Goal: Task Accomplishment & Management: Manage account settings

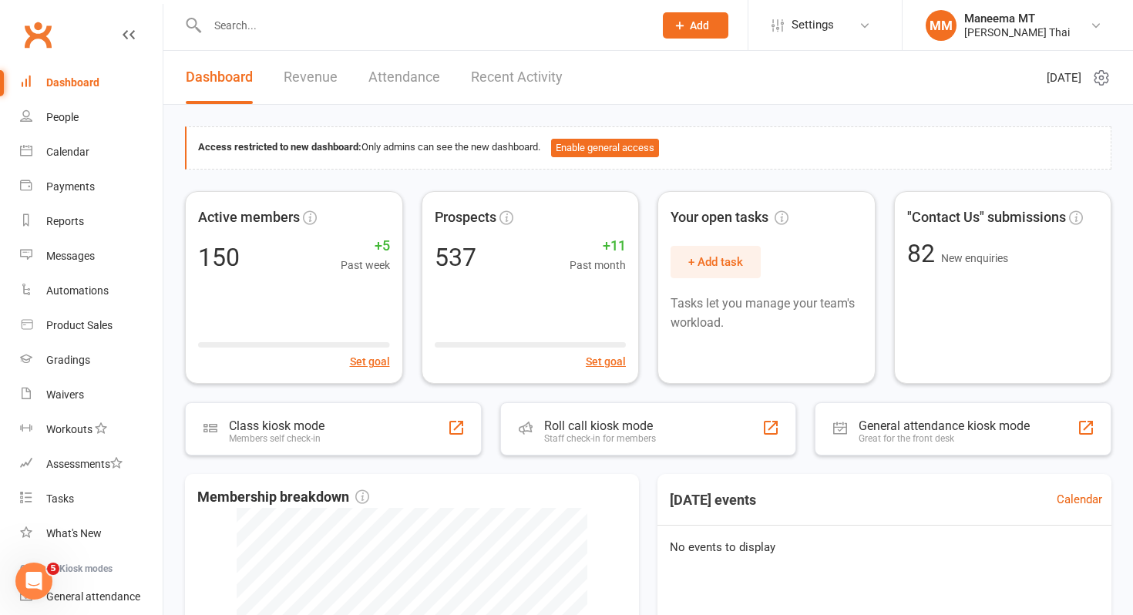
click at [844, 44] on li "Settings Membership Plans Event Templates Appointment Types Mobile App Website …" at bounding box center [825, 25] width 154 height 50
click at [830, 22] on span "Settings" at bounding box center [813, 25] width 42 height 35
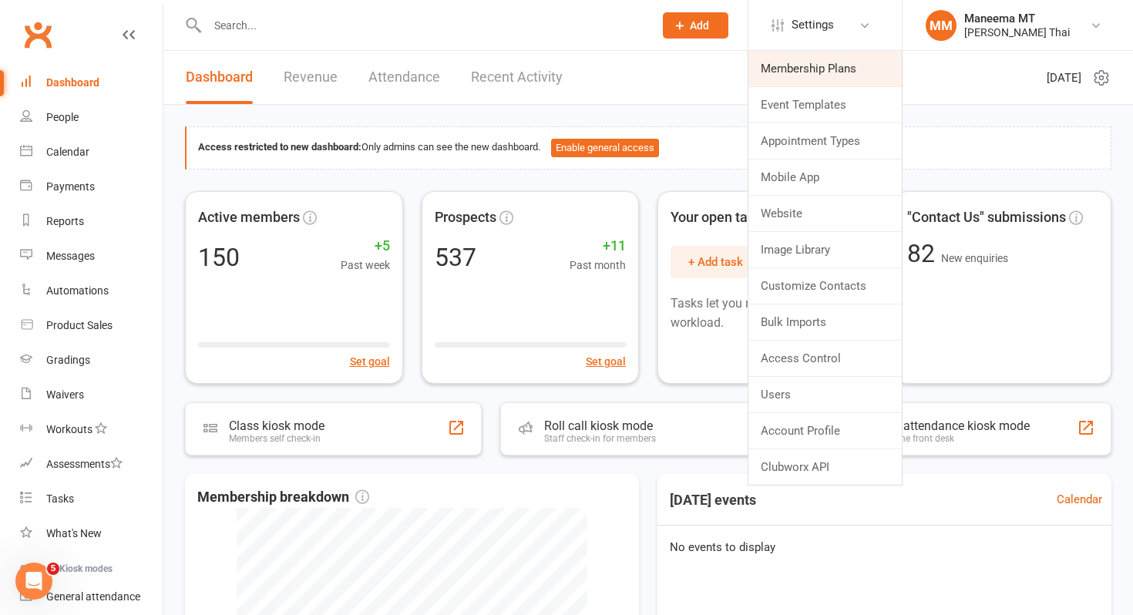
click at [811, 78] on link "Membership Plans" at bounding box center [825, 68] width 153 height 35
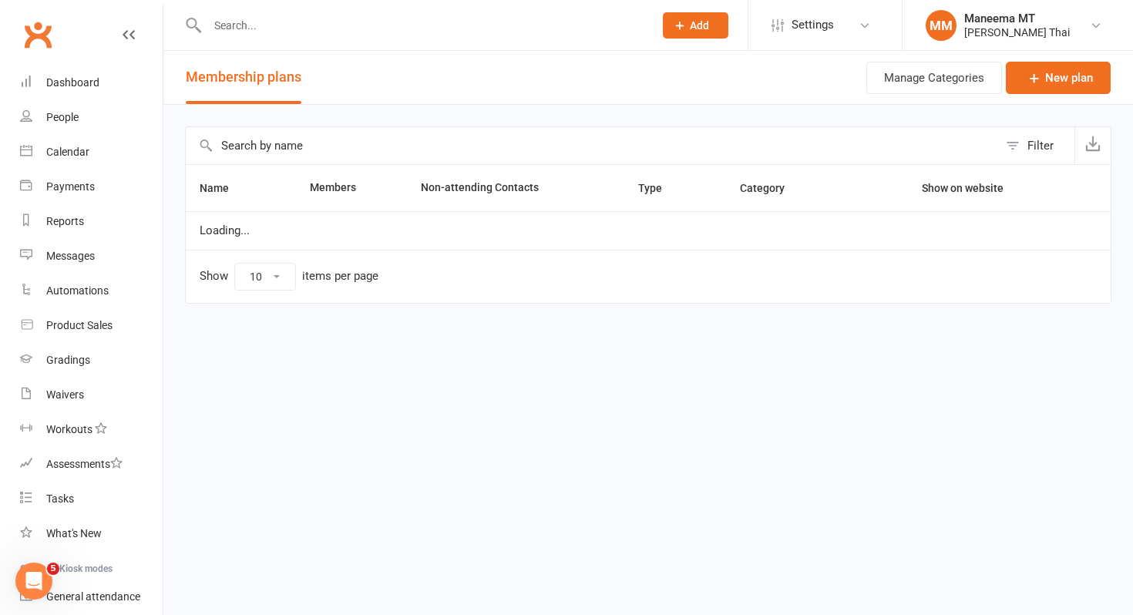
select select "100"
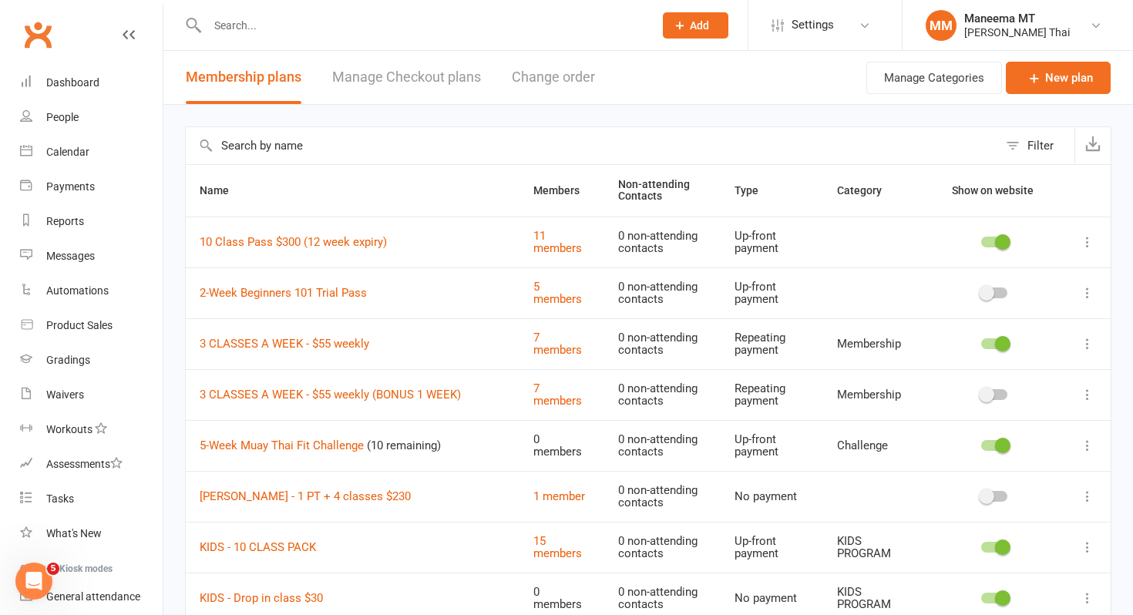
click at [1083, 446] on icon at bounding box center [1087, 445] width 15 height 15
click at [1038, 477] on link "Edit" at bounding box center [1020, 475] width 153 height 31
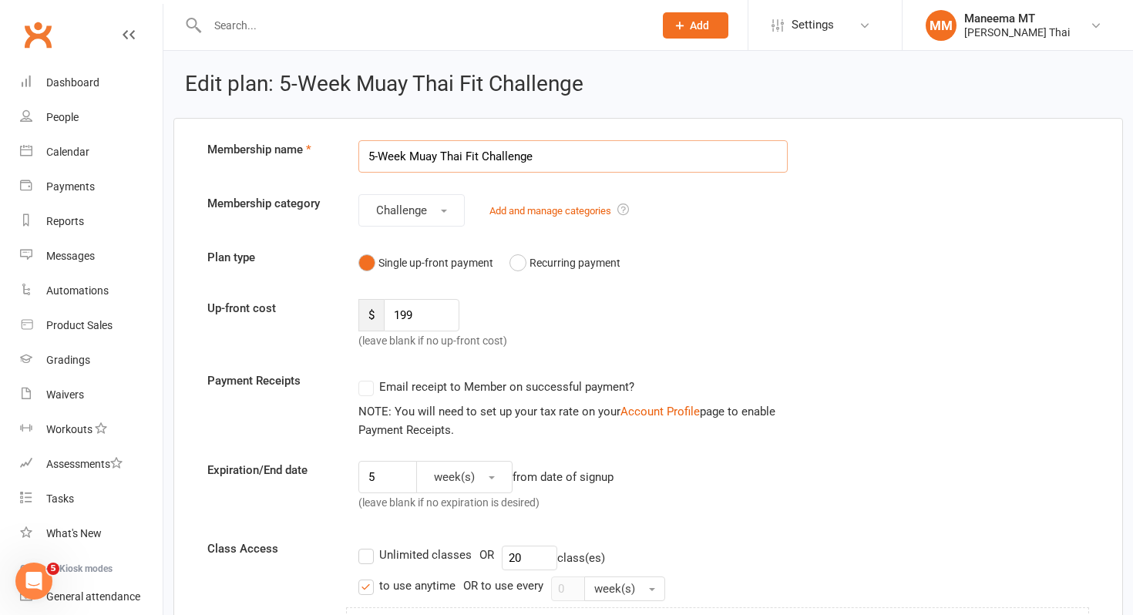
click at [375, 153] on input "5-Week Muay Thai Fit Challenge" at bounding box center [572, 156] width 429 height 32
type input "4-Week Muay Thai Fit Challenge"
click at [402, 481] on input "5" at bounding box center [387, 477] width 59 height 32
type input "4"
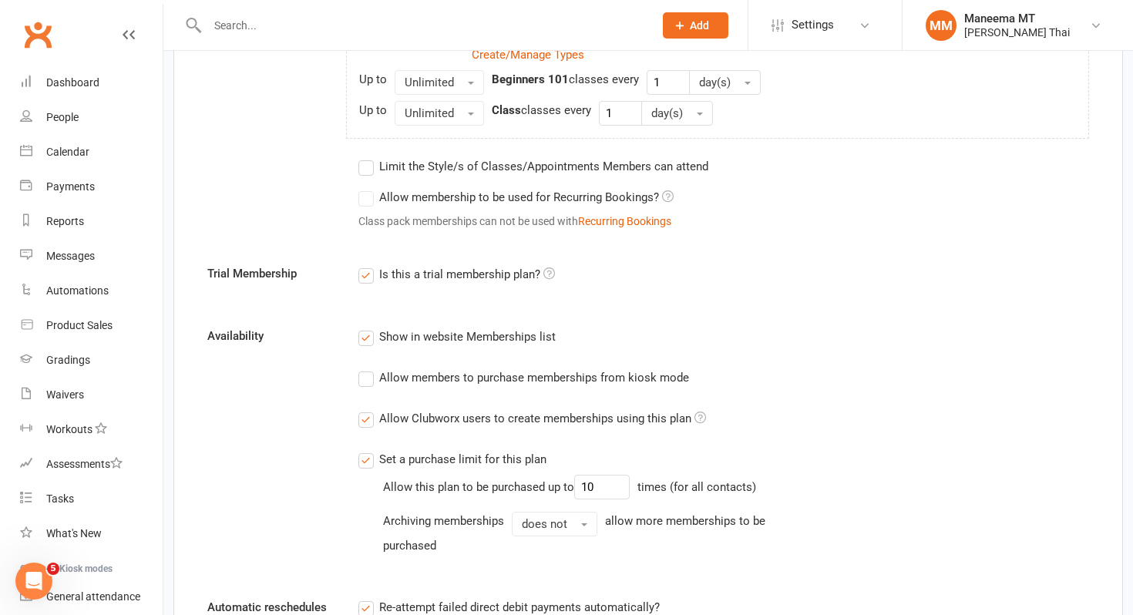
scroll to position [838, 0]
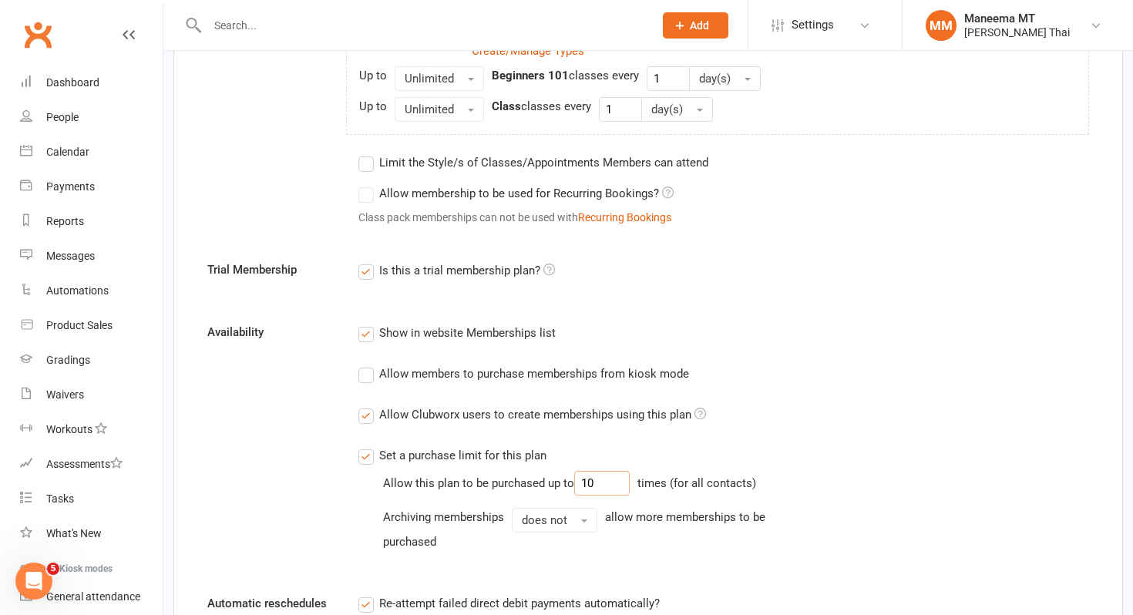
click at [620, 485] on input "10" at bounding box center [602, 483] width 56 height 25
type input "1"
type input "5"
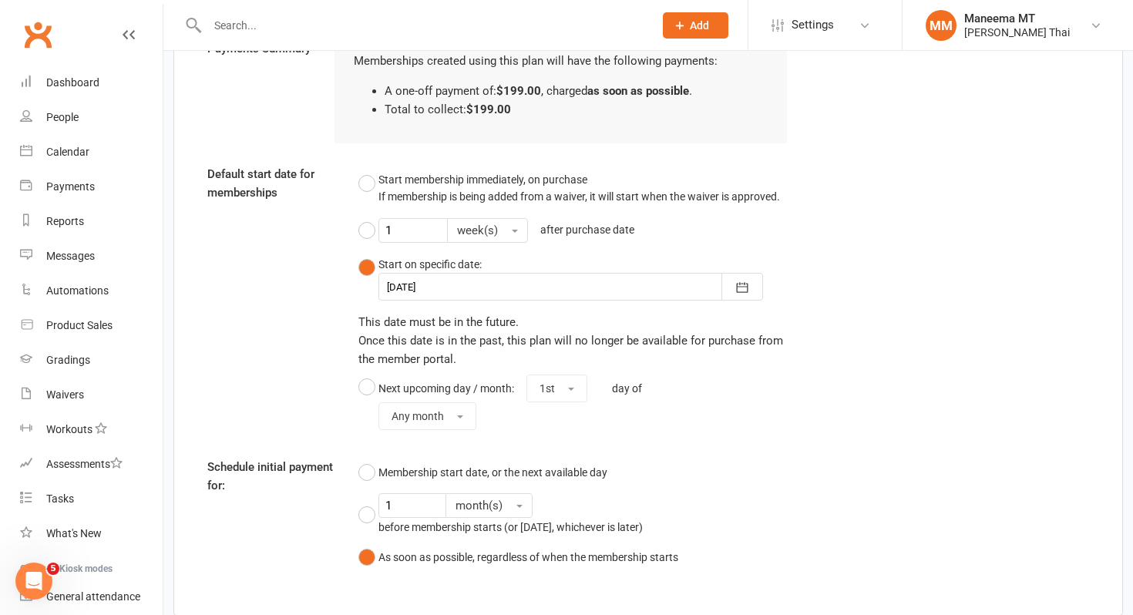
scroll to position [1671, 0]
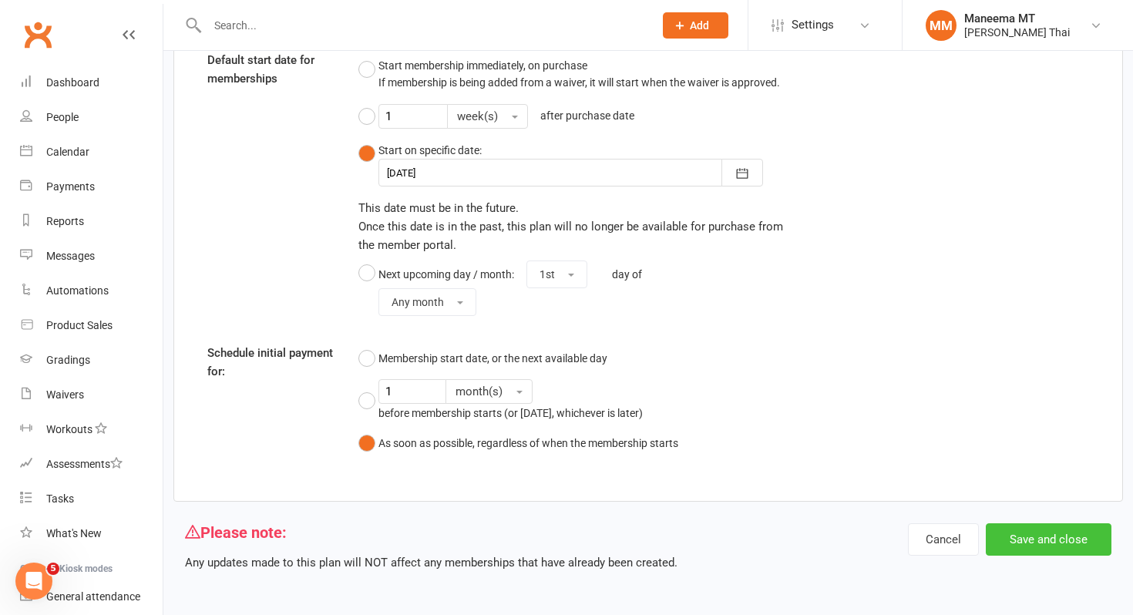
click at [1024, 541] on button "Save and close" at bounding box center [1049, 539] width 126 height 32
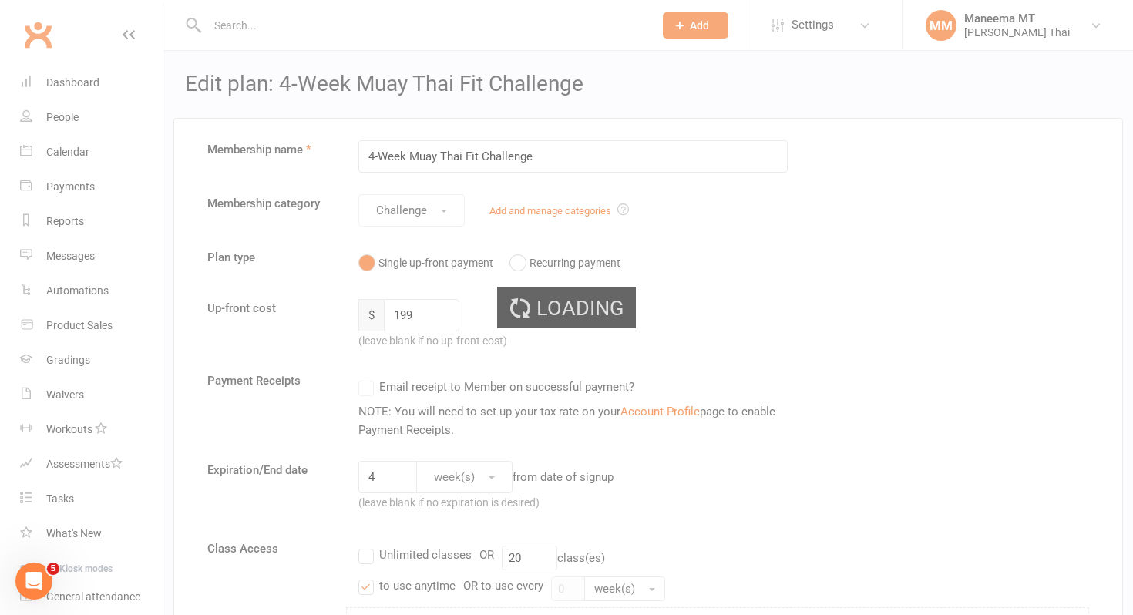
select select "100"
